Goal: Browse casually

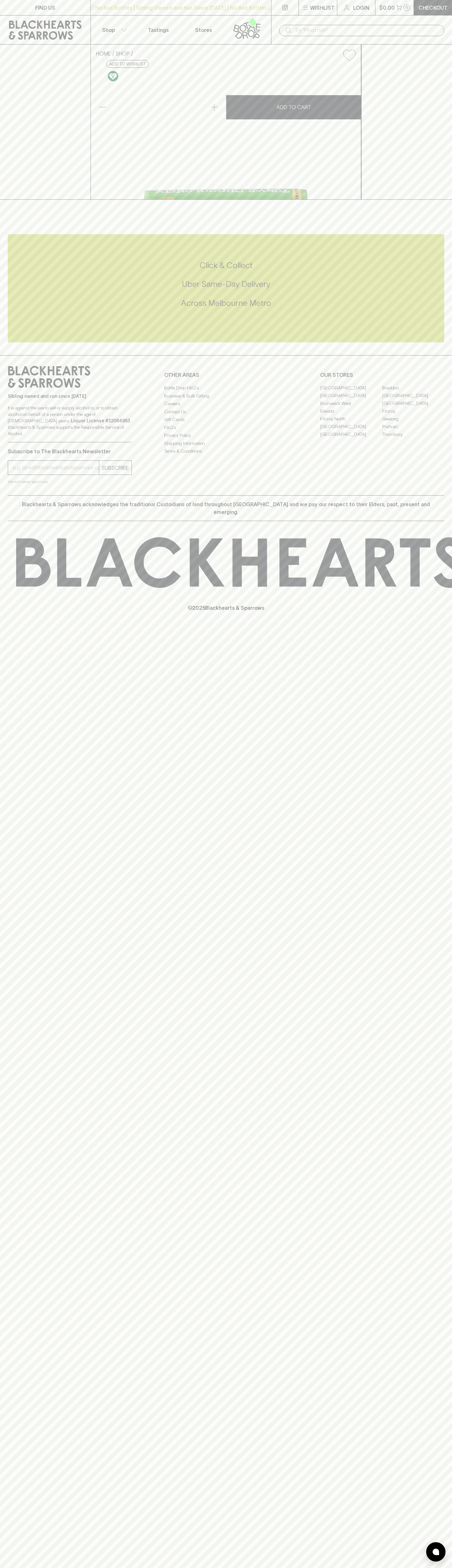
click at [160, 15] on div "| No Bad Bottles | Sibling Owned and Run Since [DATE] | No Bad Bottles | Siblin…" at bounding box center [180, 7] width 181 height 15
click at [444, 1220] on div "FIND US | No Bad Bottles | Sibling Owned and Run Since [DATE] | No Bad Bottles …" at bounding box center [226, 784] width 452 height 1568
click at [378, 1567] on html "FIND US | No Bad Bottles | Sibling Owned and Run Since [DATE] | No Bad Bottles …" at bounding box center [226, 784] width 452 height 1568
click at [6, 495] on div "Sibling owned and run since [DATE] It is against the law to sell or supply alco…" at bounding box center [226, 425] width 452 height 140
